Goal: Transaction & Acquisition: Subscribe to service/newsletter

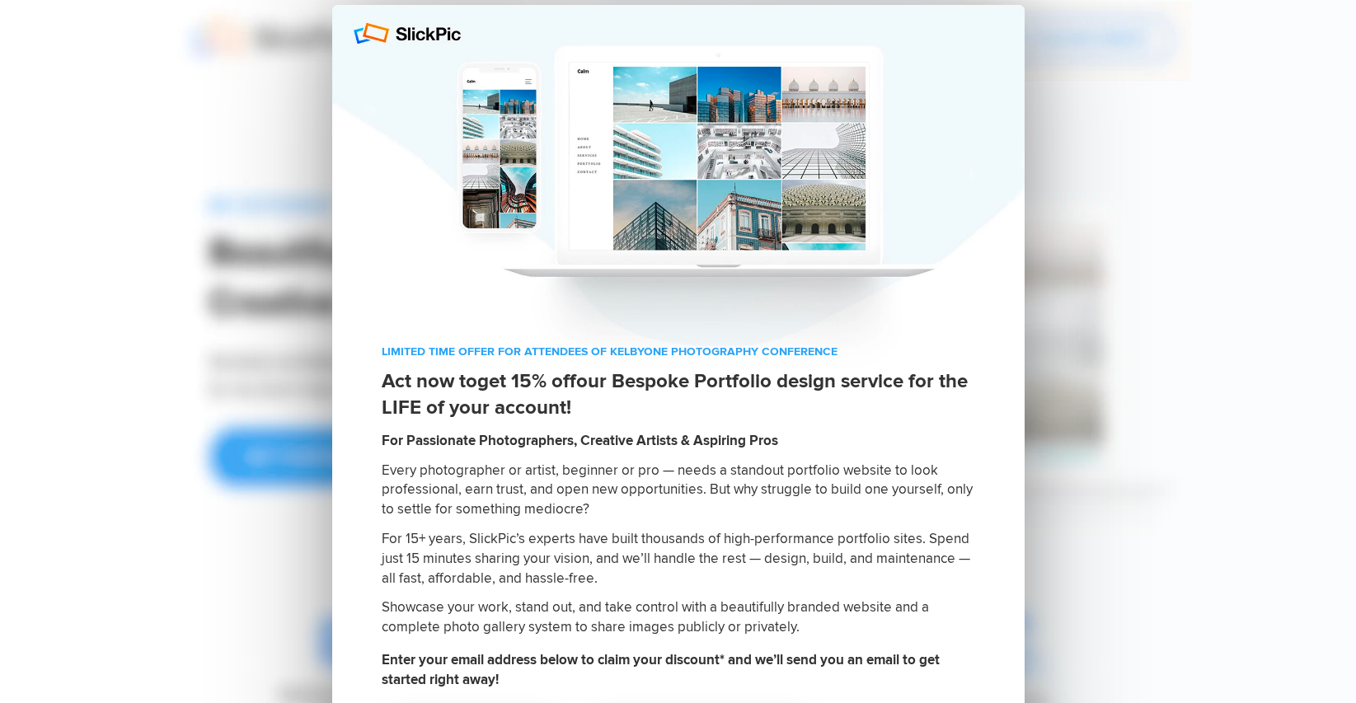
scroll to position [18, 0]
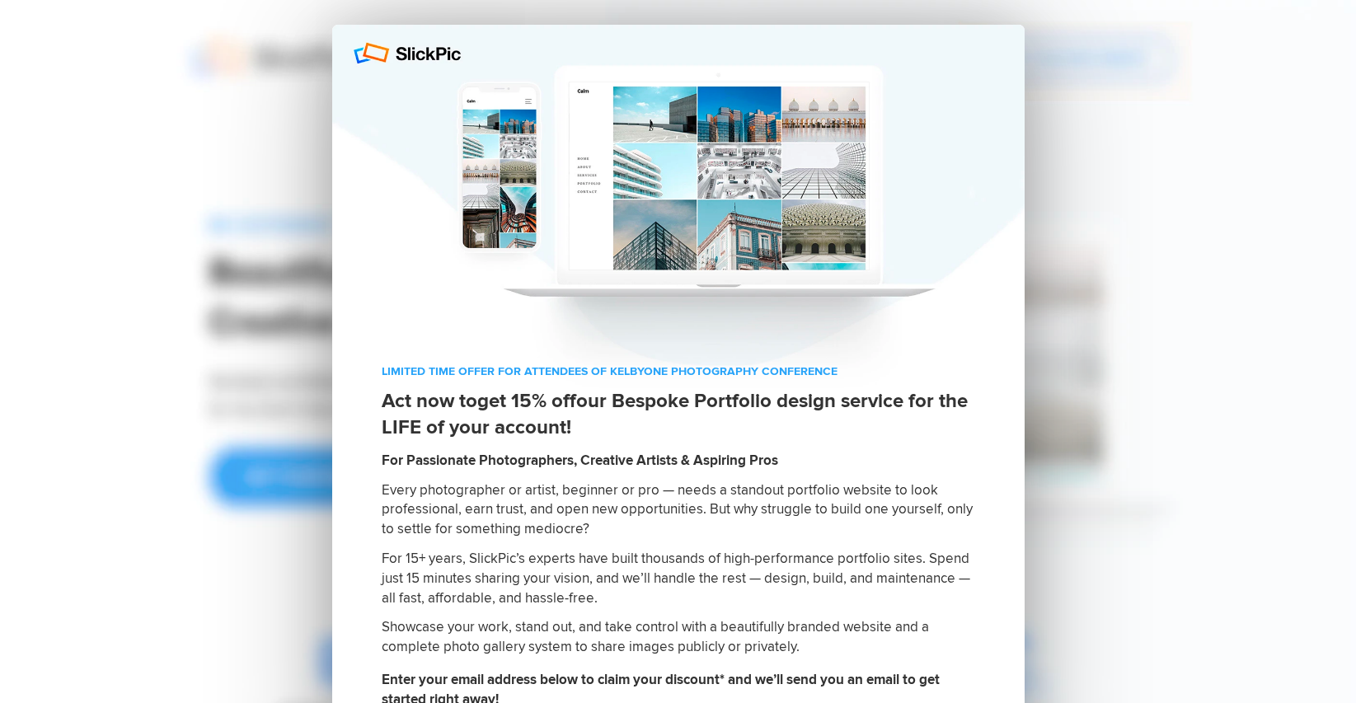
drag, startPoint x: 496, startPoint y: 369, endPoint x: 854, endPoint y: 377, distance: 357.8
click at [854, 377] on p "LIMITED TIME OFFER FOR ATTENDEES OF KELBYONE PHOTOGRAPHY CONFERENCE" at bounding box center [678, 371] width 593 height 16
copy p "FOR ATTENDEES OF KELBYONE PHOTOGRAPHY CONFERENCE"
